Goal: Task Accomplishment & Management: Manage account settings

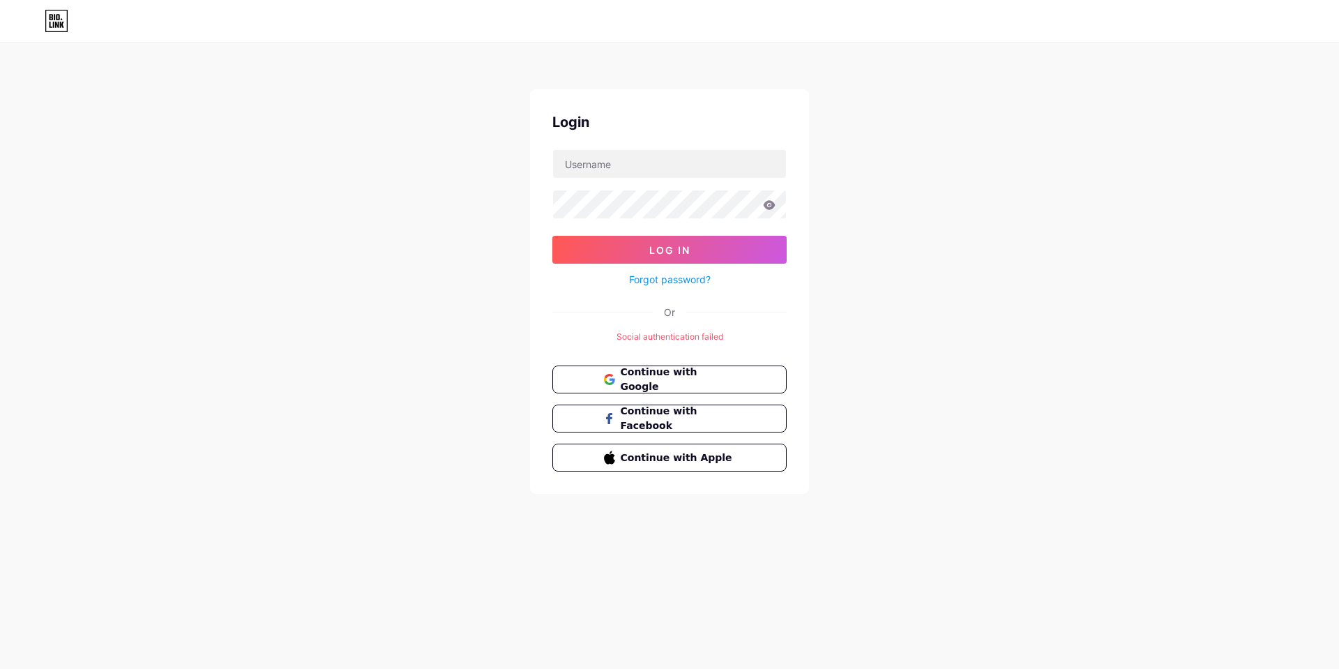
click at [1006, 134] on div "Login Log In Forgot password? Or Social authentication failed Continue with Goo…" at bounding box center [669, 269] width 1339 height 538
click at [686, 376] on span "Continue with Google" at bounding box center [677, 380] width 116 height 30
